Goal: Information Seeking & Learning: Find specific fact

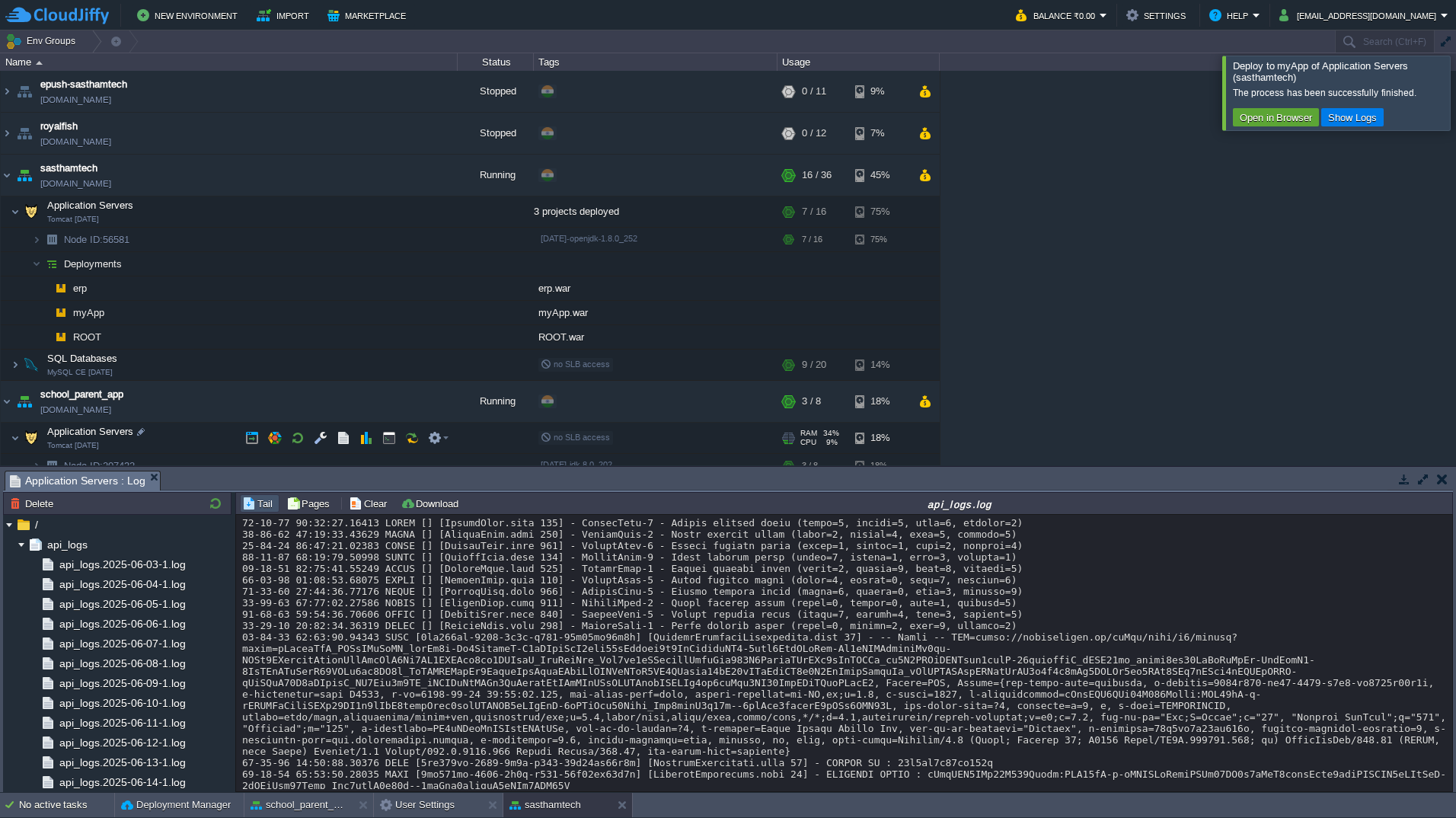
scroll to position [29161, 0]
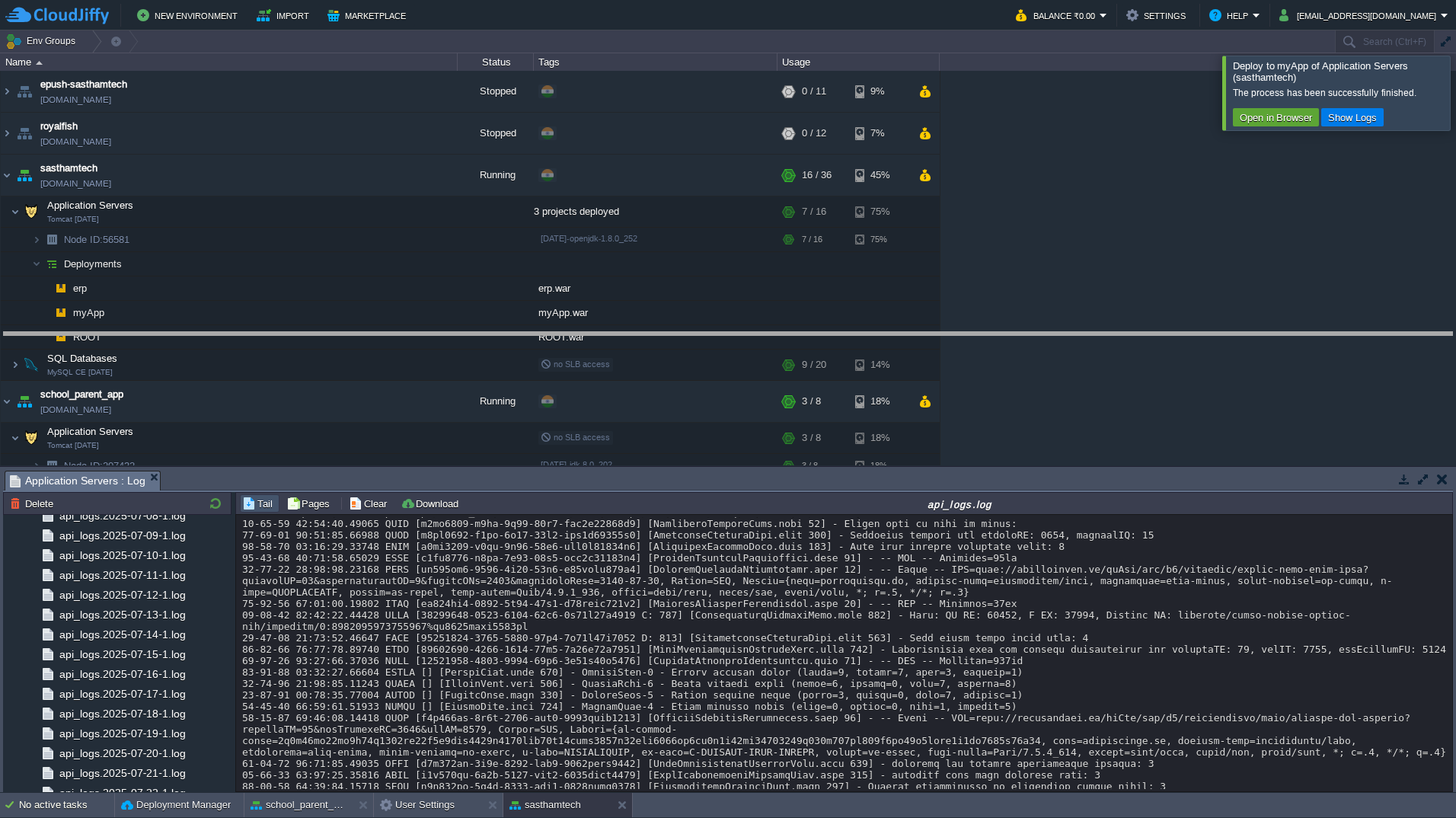
drag, startPoint x: 494, startPoint y: 488, endPoint x: 478, endPoint y: 305, distance: 183.7
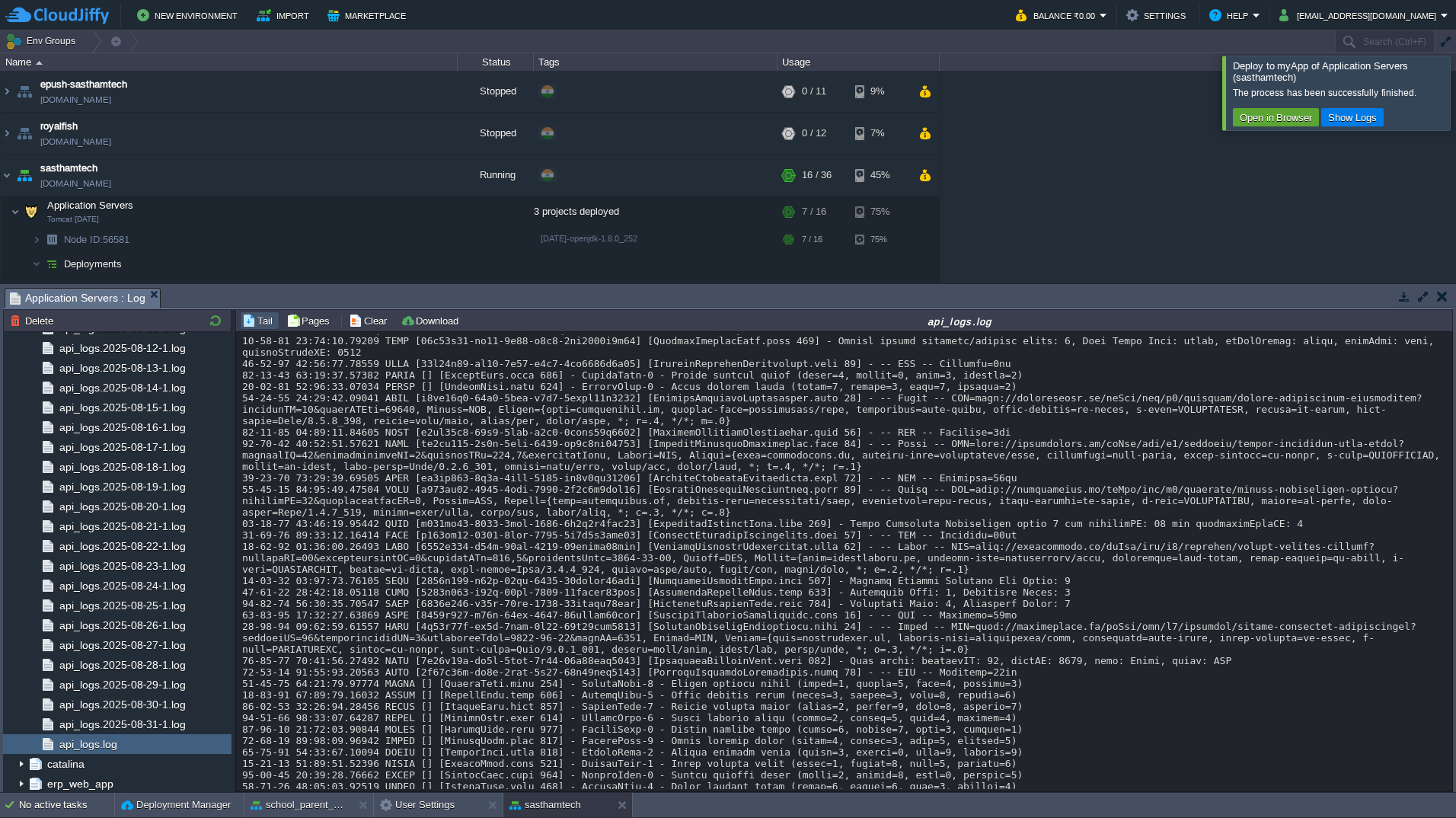
scroll to position [1501, 0]
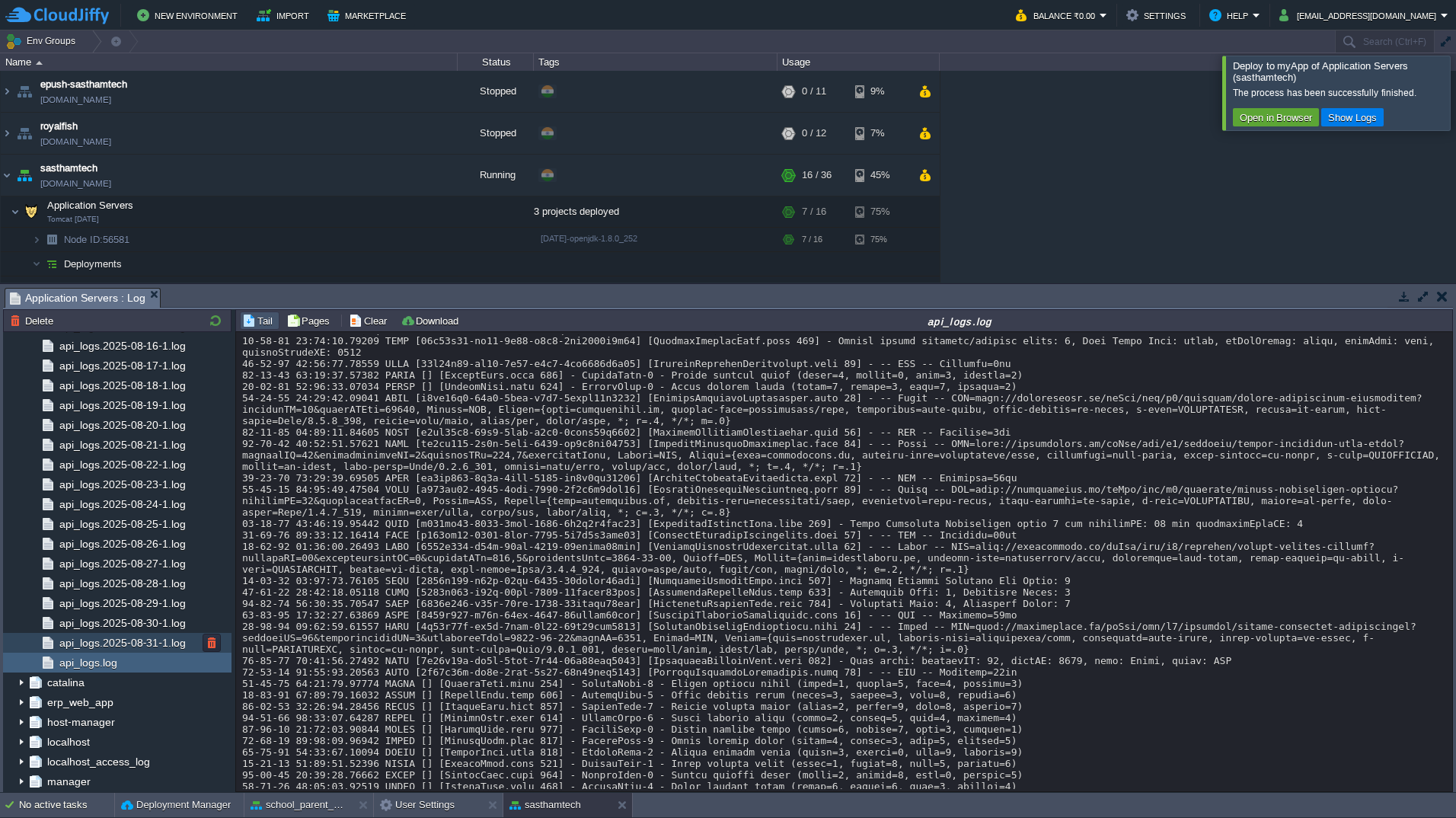
click at [118, 645] on span "api_logs.2025-08-31-1.log" at bounding box center [122, 643] width 131 height 14
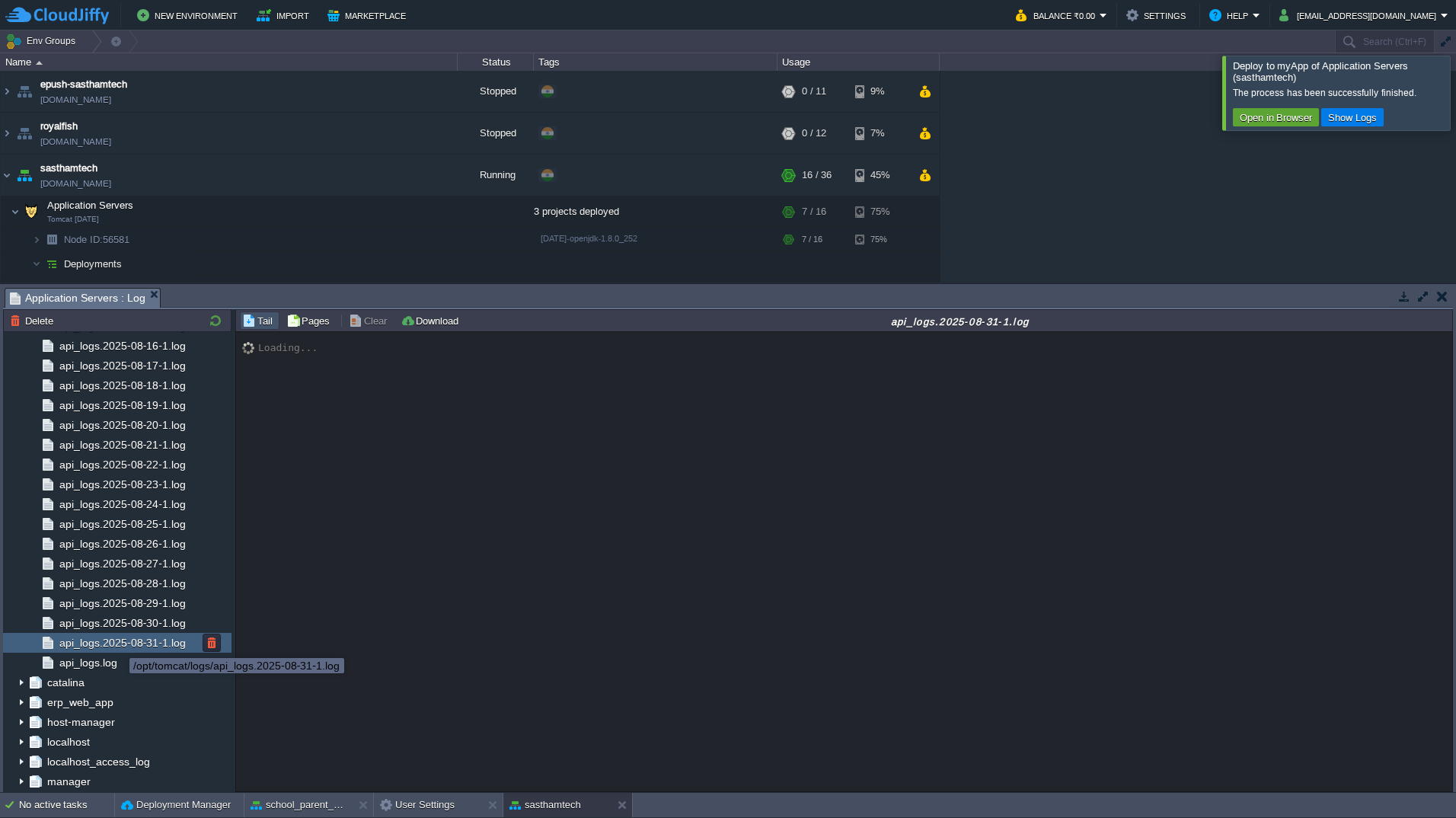
scroll to position [0, 0]
click at [96, 662] on span "api_logs.log" at bounding box center [88, 662] width 63 height 14
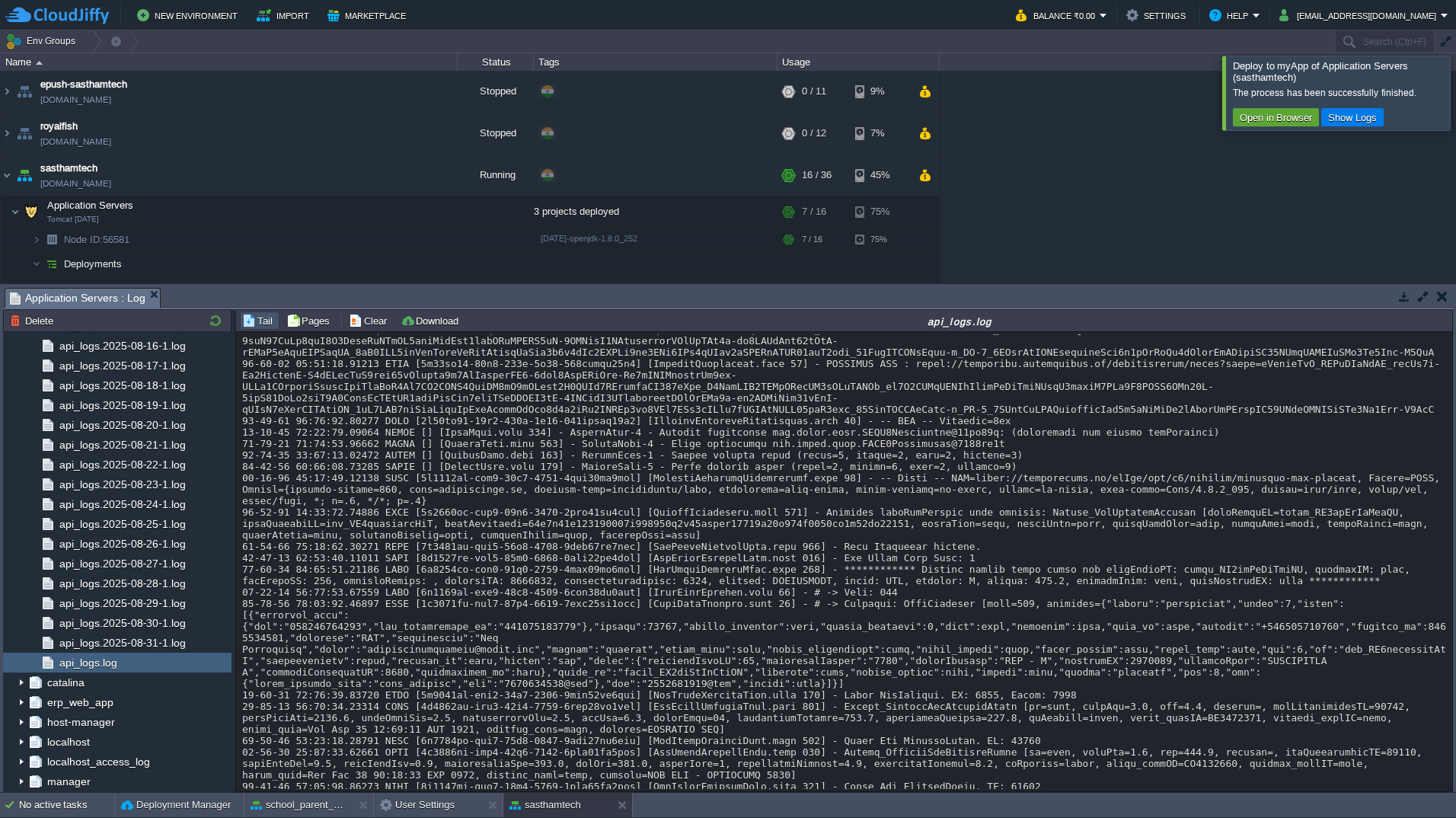
scroll to position [22399, 0]
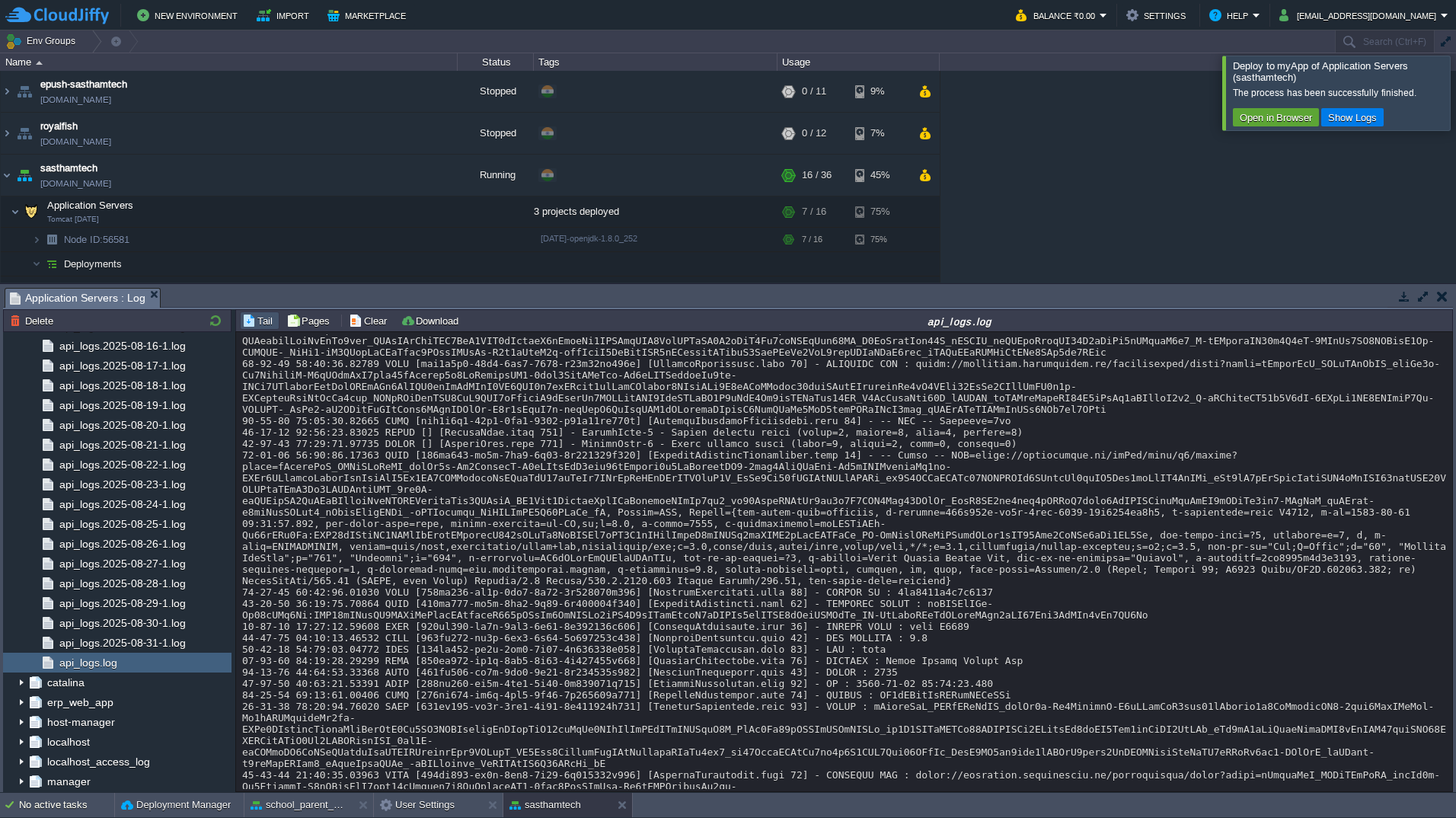
scroll to position [24239, 0]
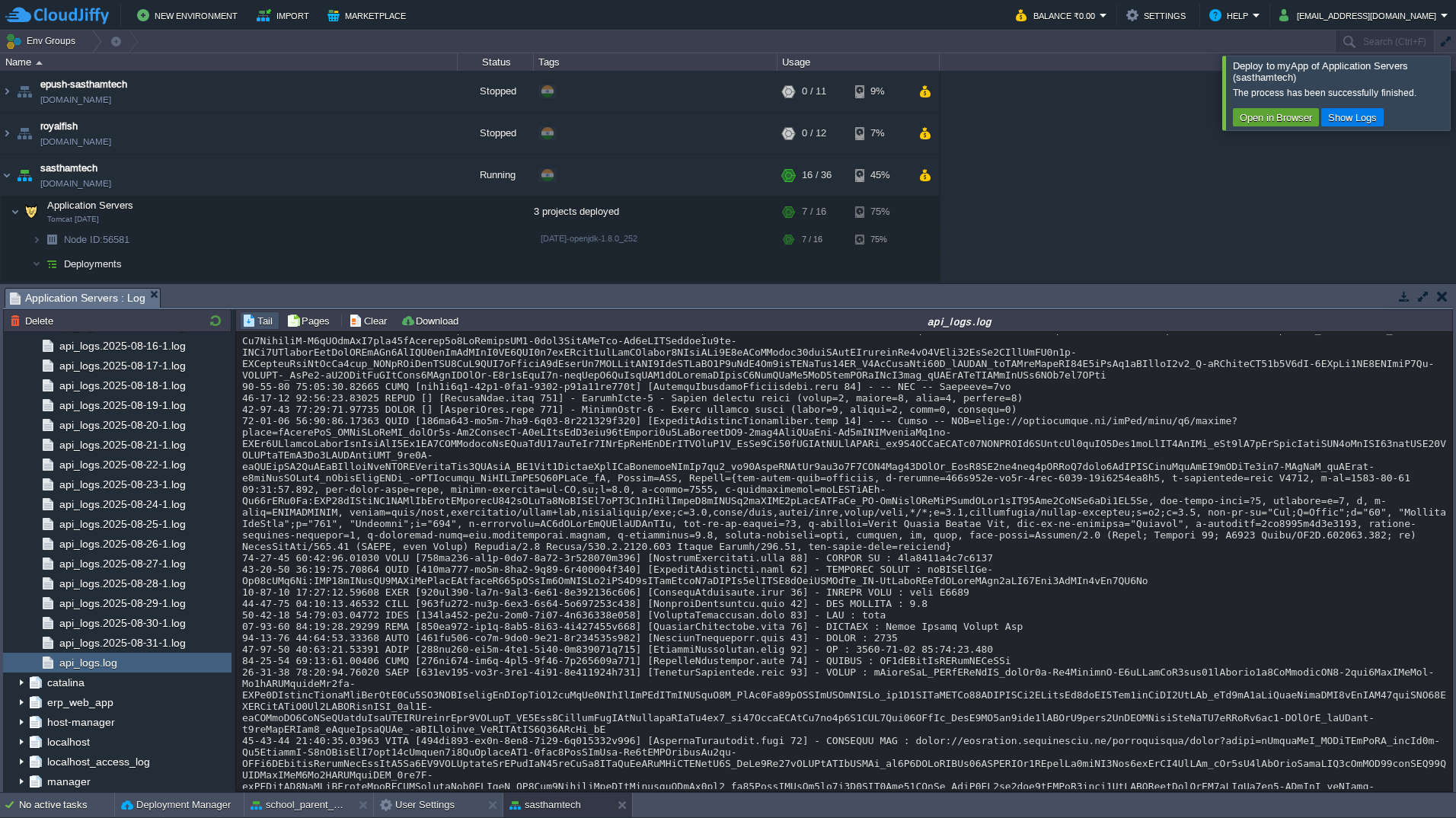
drag, startPoint x: 242, startPoint y: 514, endPoint x: 1181, endPoint y: 594, distance: 942.4
copy div "25-09-03 18:57:19.00745 INFO [6d12736e-60b2-4050-9ef3-3e7a934f6380] [UtilityCon…"
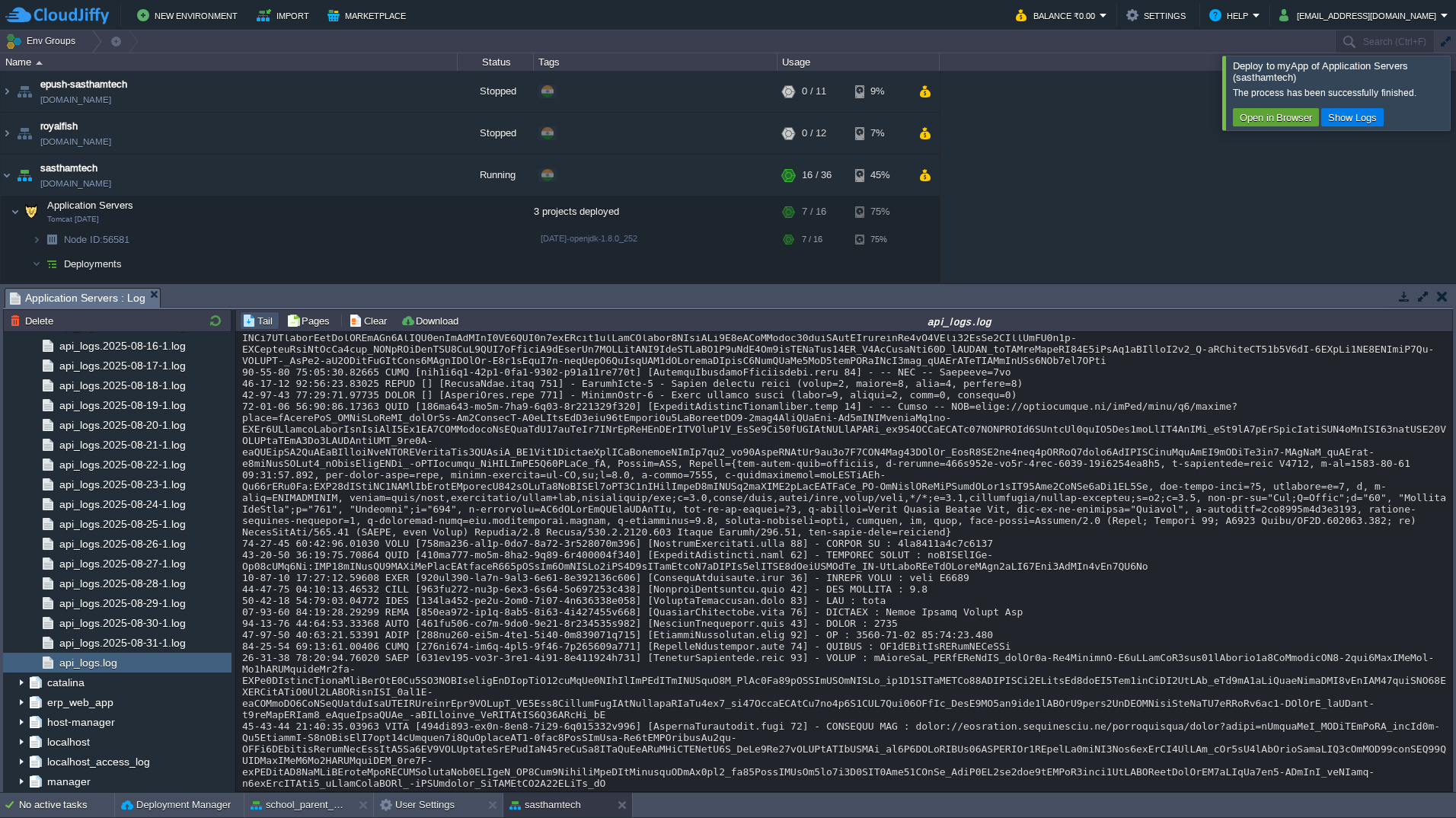
scroll to position [24252, 0]
drag, startPoint x: 846, startPoint y: 581, endPoint x: 241, endPoint y: 502, distance: 610.1
click at [241, 502] on div "Loading..." at bounding box center [844, 561] width 1216 height 459
copy div "25-09-03 18:57:19.00745 INFO [6d12736e-60b2-4050-9ef3-3e7a934f6380] [UtilityCon…"
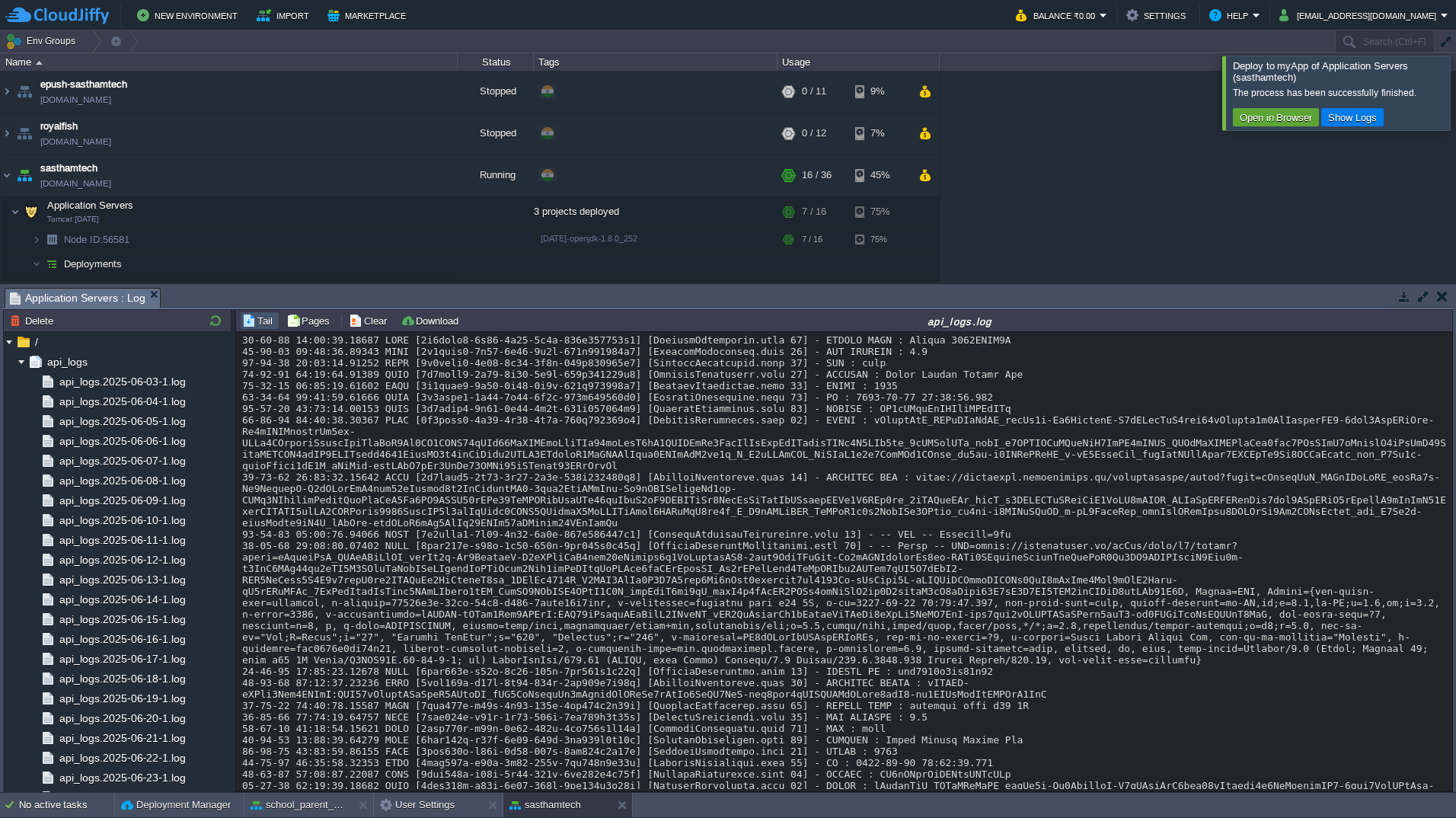
scroll to position [24252, 0]
